Goal: Task Accomplishment & Management: Manage account settings

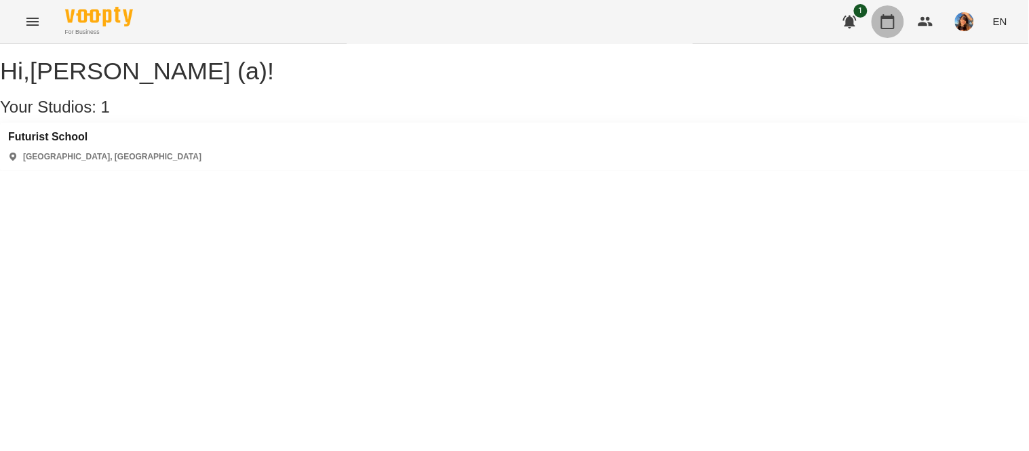
click at [884, 16] on icon "button" at bounding box center [888, 21] width 14 height 15
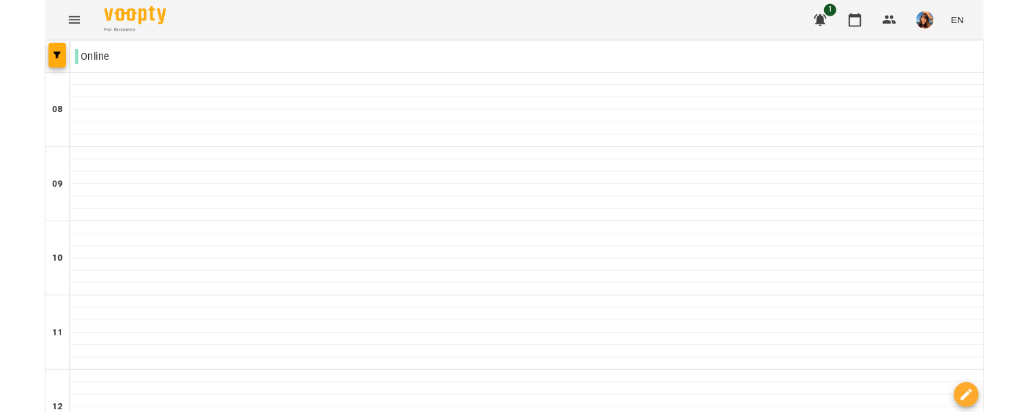
scroll to position [755, 0]
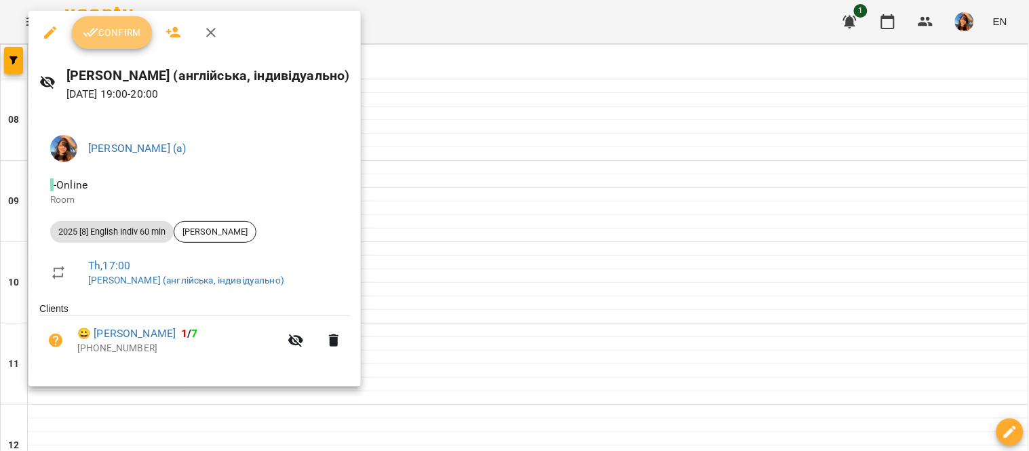
click at [115, 43] on button "Confirm" at bounding box center [112, 32] width 80 height 33
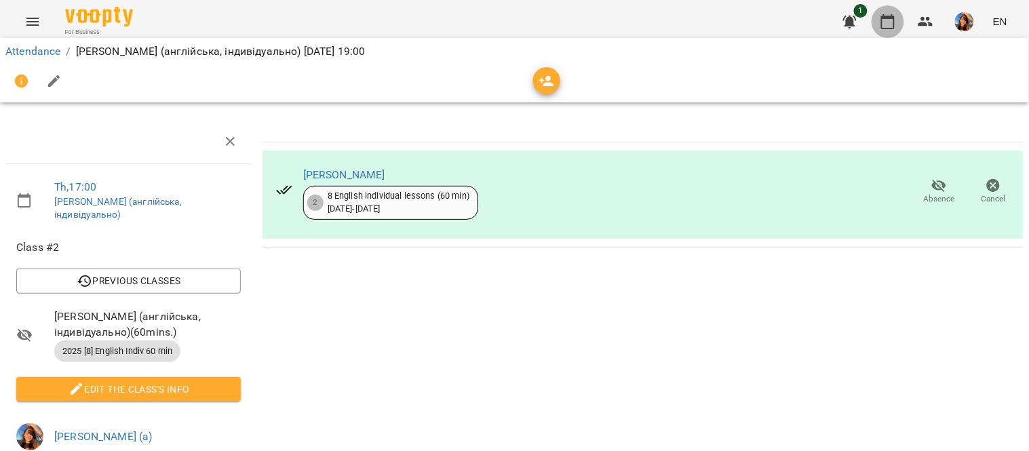
click at [894, 22] on icon "button" at bounding box center [888, 22] width 16 height 16
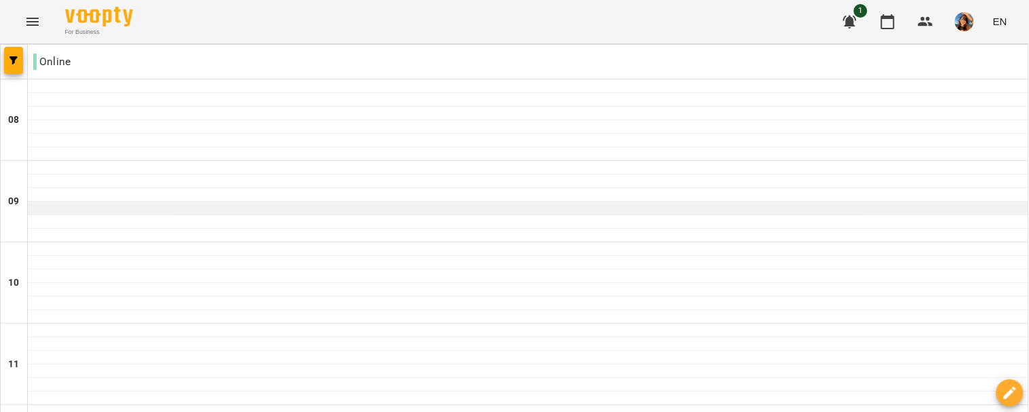
scroll to position [871, 0]
